Goal: Find specific page/section: Find specific page/section

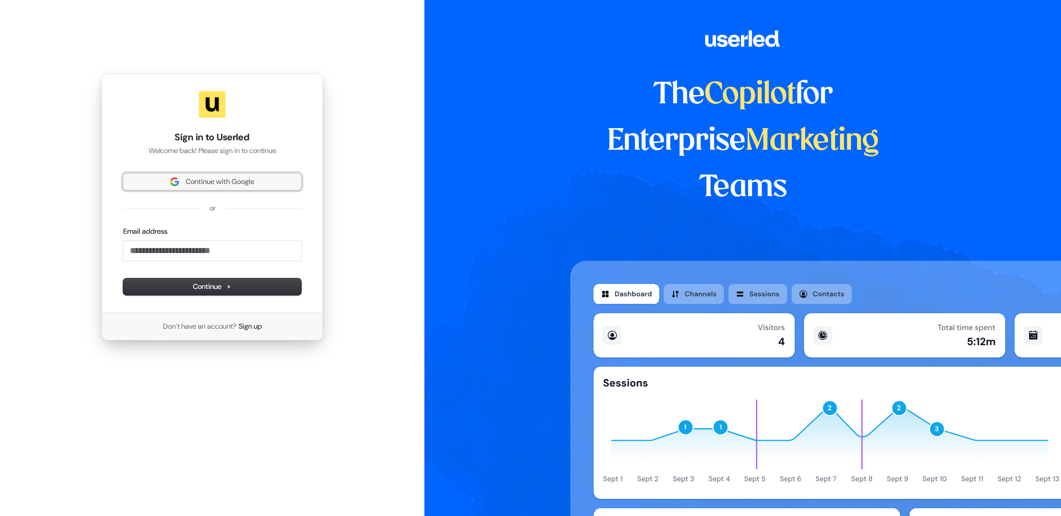
click at [212, 181] on span "Continue with Google" at bounding box center [220, 182] width 68 height 10
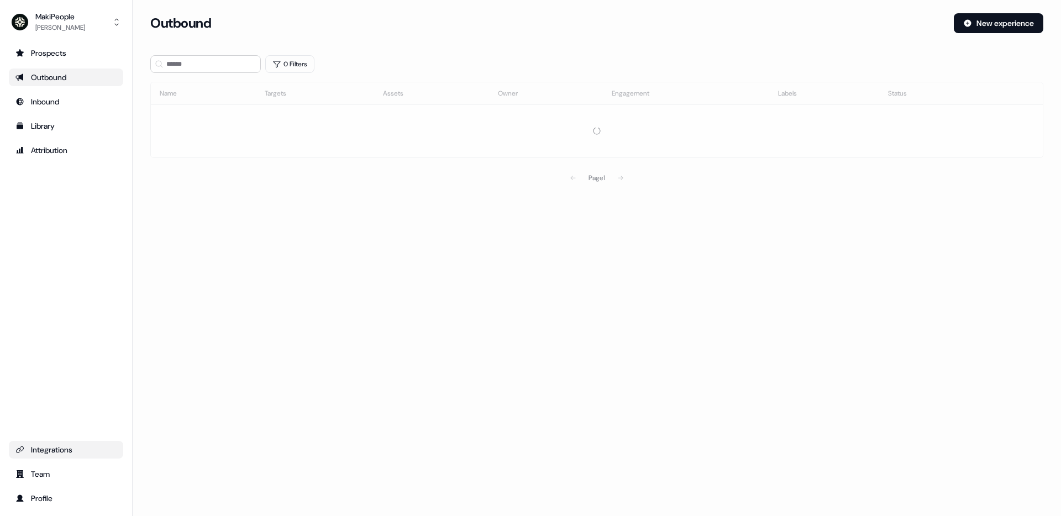
click at [66, 450] on div "Integrations" at bounding box center [65, 449] width 101 height 11
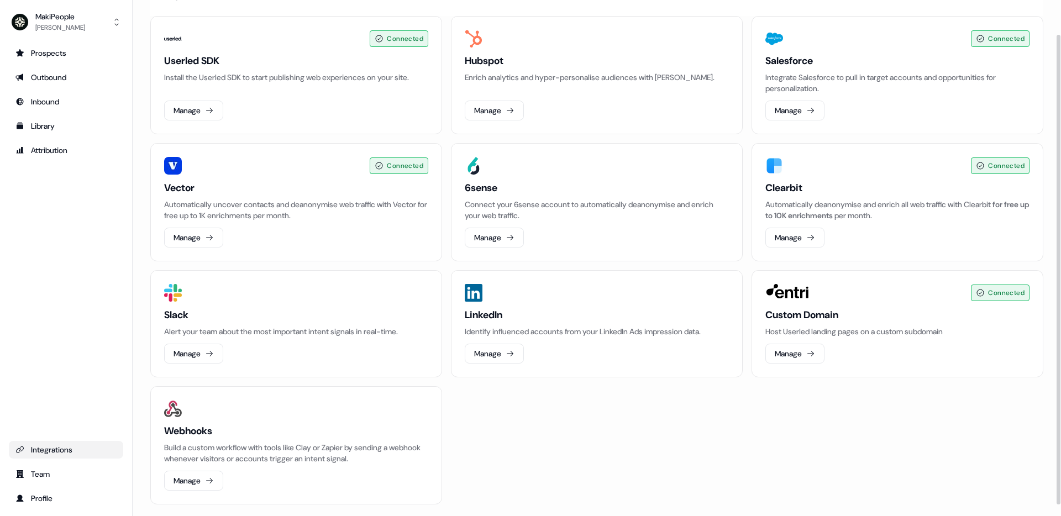
scroll to position [50, 0]
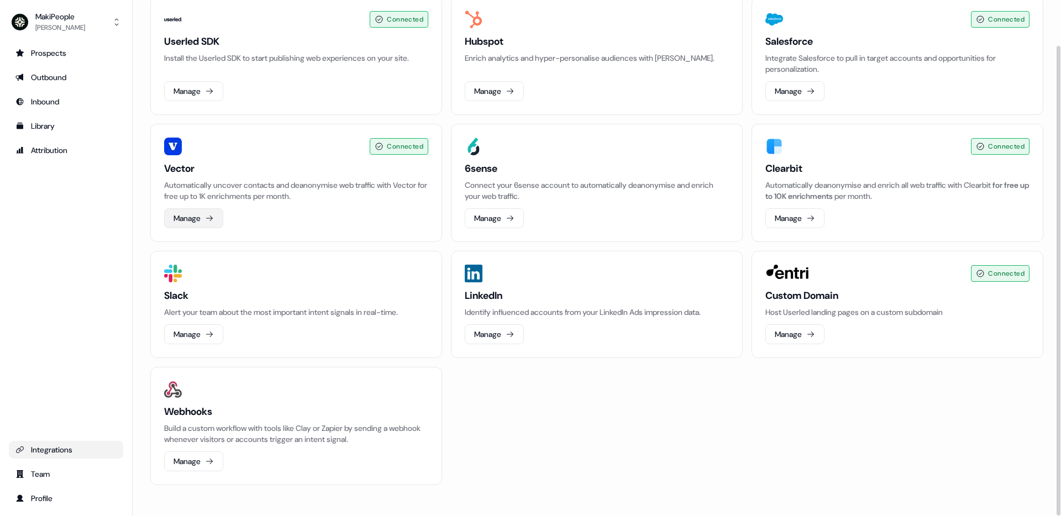
click at [206, 228] on button "Manage" at bounding box center [193, 218] width 59 height 20
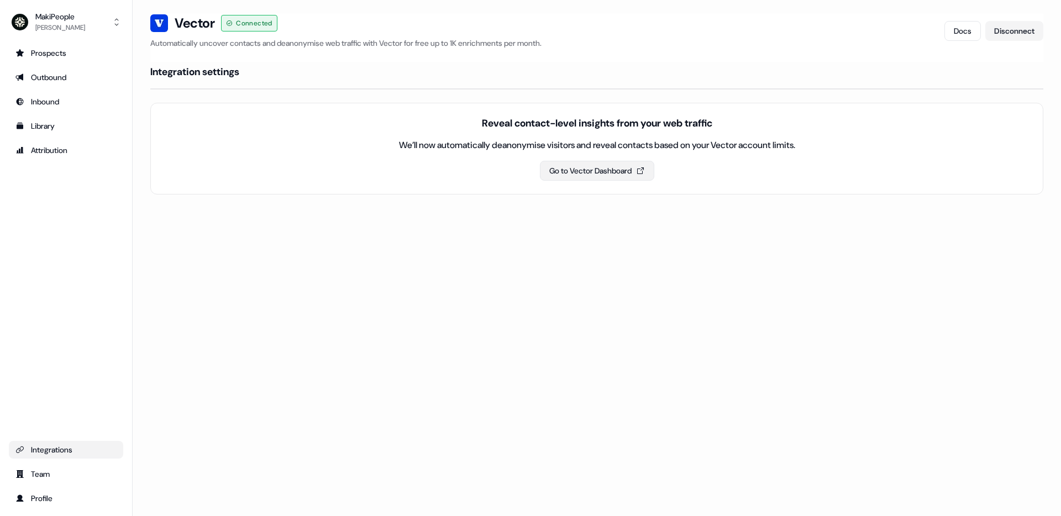
click at [612, 167] on button "Go to Vector Dashboard" at bounding box center [597, 171] width 114 height 20
